Goal: Use online tool/utility: Use online tool/utility

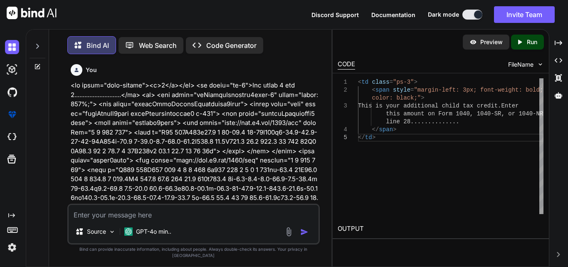
scroll to position [10030, 0]
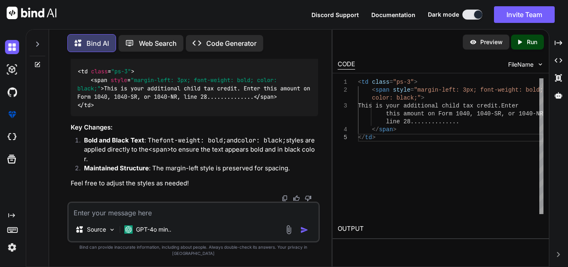
type textarea "x"
type textarea "<table class="Itemizedtable"> <tbody> <tr style="border-bottom:1px solid gray;"…"
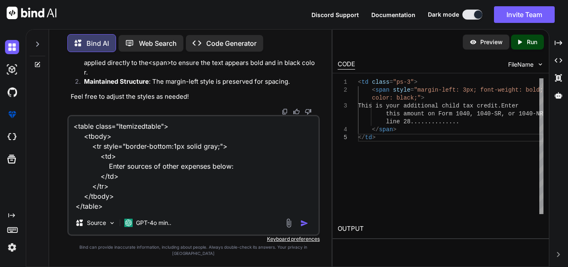
type textarea "x"
type textarea "<table class="Itemizedtable"> <tbody> <tr style="border-bottom:1px solid gray;"…"
type textarea "x"
type textarea "<table class="Itemizedtable"> <tbody> <tr style="border-bottom:1px solid gray;"…"
type textarea "x"
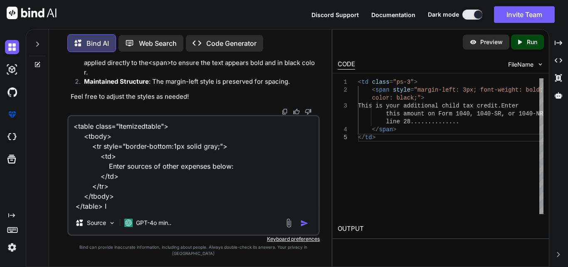
type textarea "<table class="Itemizedtable"> <tbody> <tr style="border-bottom:1px solid gray;"…"
type textarea "x"
type textarea "<table class="Itemizedtable"> <tbody> <tr style="border-bottom:1px solid gray;"…"
type textarea "x"
type textarea "<table class="Itemizedtable"> <tbody> <tr style="border-bottom:1px solid gray;"…"
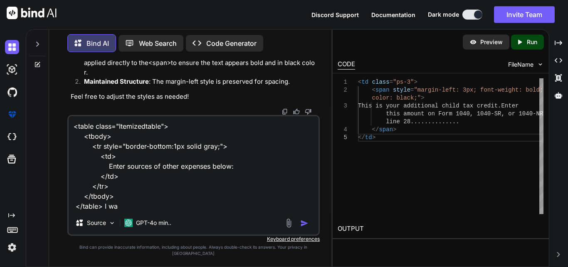
type textarea "x"
type textarea "<table class="Itemizedtable"> <tbody> <tr style="border-bottom:1px solid gray;"…"
type textarea "x"
type textarea "<table class="Itemizedtable"> <tbody> <tr style="border-bottom:1px solid gray;"…"
type textarea "x"
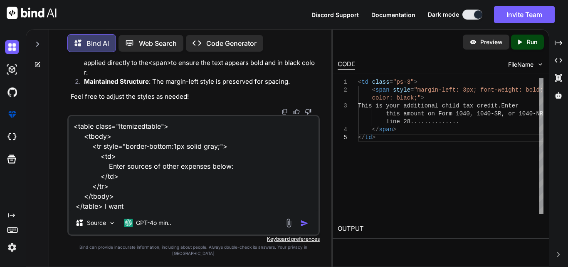
type textarea "<table class="Itemizedtable"> <tbody> <tr style="border-bottom:1px solid gray;"…"
type textarea "x"
type textarea "<table class="Itemizedtable"> <tbody> <tr style="border-bottom:1px solid gray;"…"
type textarea "x"
type textarea "<table class="Itemizedtable"> <tbody> <tr style="border-bottom:1px solid gray;"…"
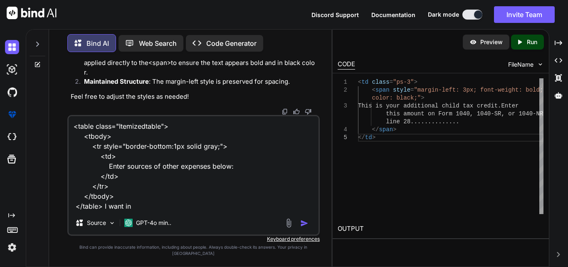
type textarea "x"
type textarea "<table class="Itemizedtable"> <tbody> <tr style="border-bottom:1px solid gray;"…"
type textarea "x"
type textarea "<table class="Itemizedtable"> <tbody> <tr style="border-bottom:1px solid gray;"…"
type textarea "x"
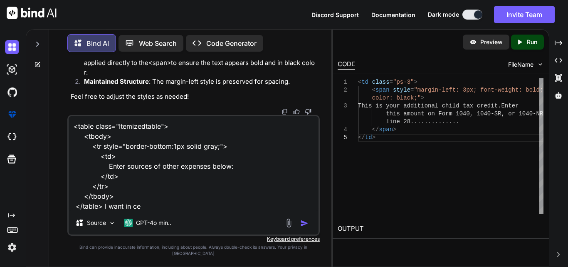
type textarea "<table class="Itemizedtable"> <tbody> <tr style="border-bottom:1px solid gray;"…"
type textarea "x"
type textarea "<table class="Itemizedtable"> <tbody> <tr style="border-bottom:1px solid gray;"…"
type textarea "x"
type textarea "<table class="Itemizedtable"> <tbody> <tr style="border-bottom:1px solid gray;"…"
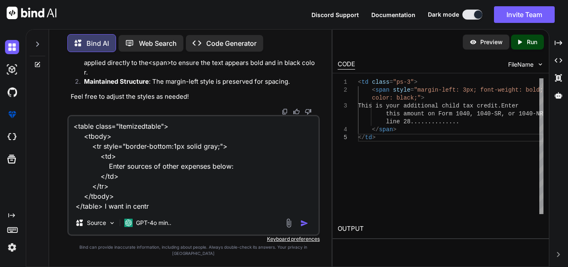
type textarea "x"
type textarea "<table class="Itemizedtable"> <tbody> <tr style="border-bottom:1px solid gray;"…"
type textarea "x"
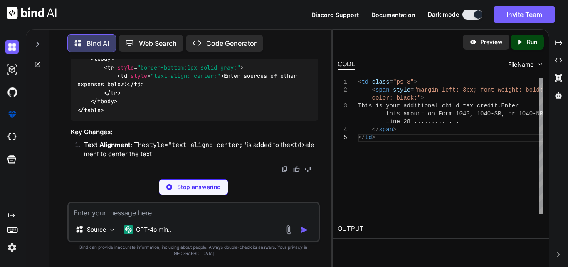
scroll to position [10313, 0]
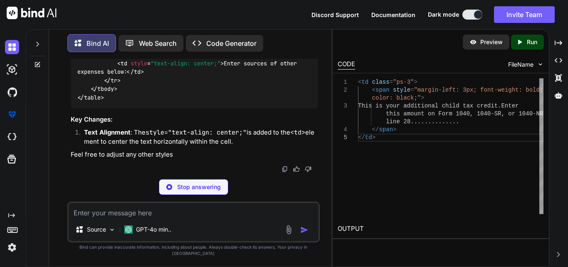
type textarea "x"
type textarea "<table class="Itemizedtable"> <tbody> <tr style="border-bottom:1px solid gray;"…"
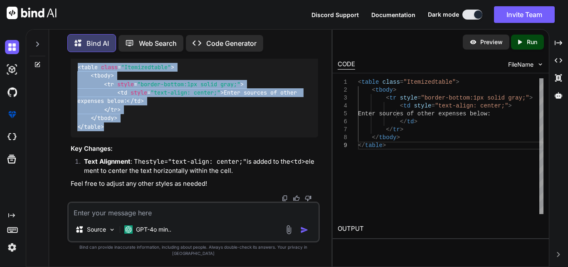
drag, startPoint x: 75, startPoint y: 94, endPoint x: 107, endPoint y: 164, distance: 76.9
click at [107, 137] on div "< table class = "Itemizedtable" > < tbody > < tr style = "border-bottom:1px sol…" at bounding box center [194, 96] width 247 height 81
copy code "< table class = "Itemizedtable" > < tbody > < tr style = "border-bottom:1px sol…"
